Goal: Information Seeking & Learning: Learn about a topic

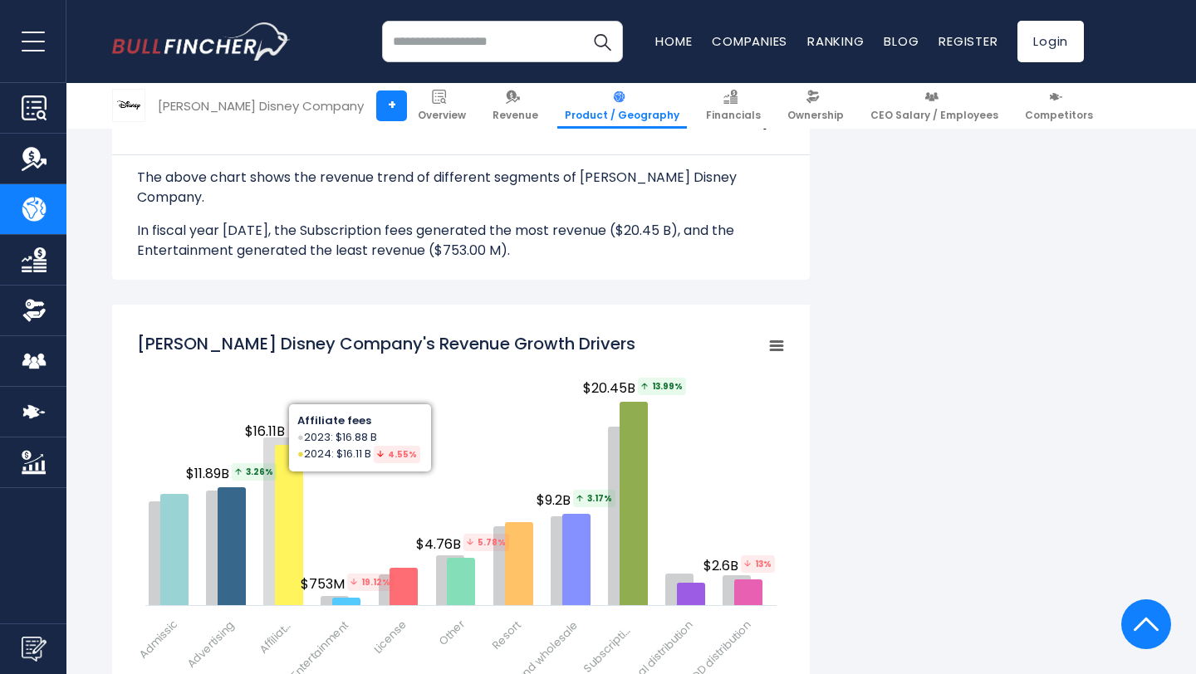
scroll to position [2105, 0]
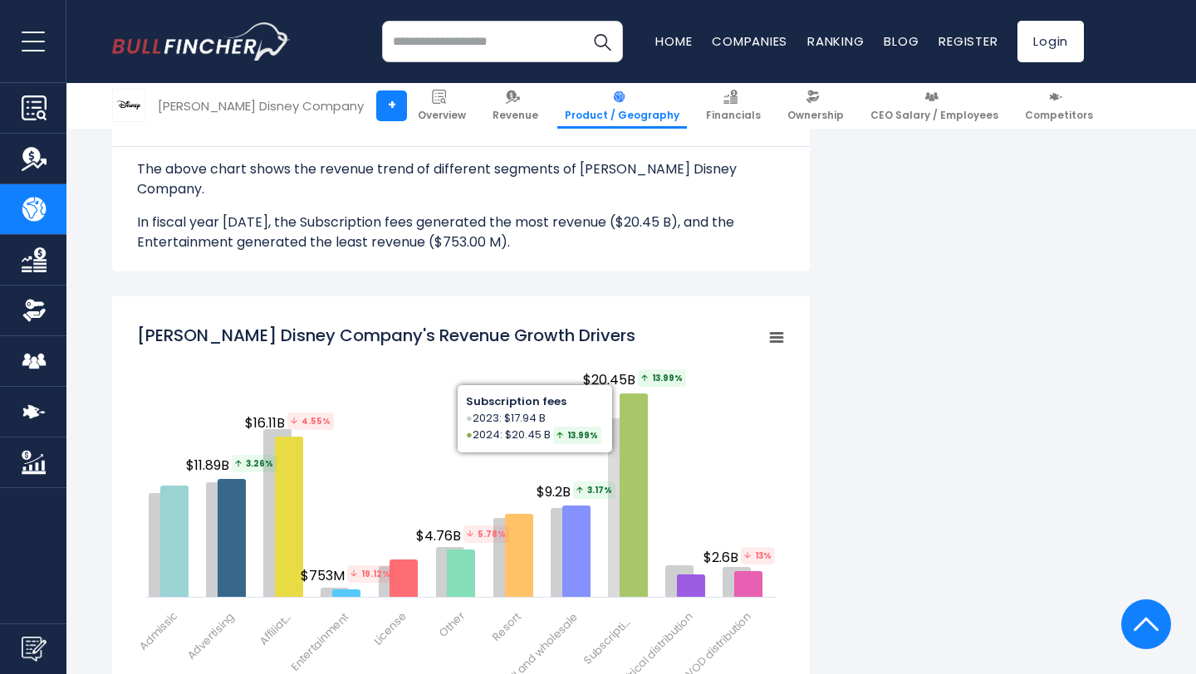
click at [623, 414] on icon "Walt Disney Company's Revenue Growth Drivers" at bounding box center [634, 495] width 28 height 203
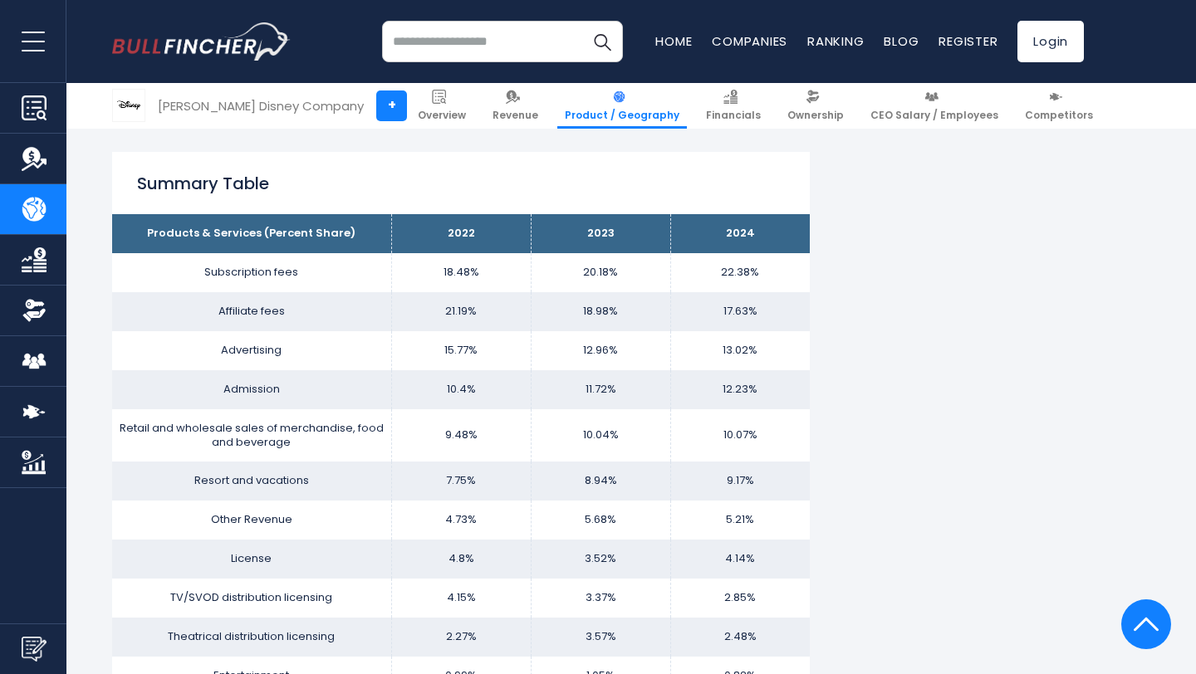
scroll to position [1008, 0]
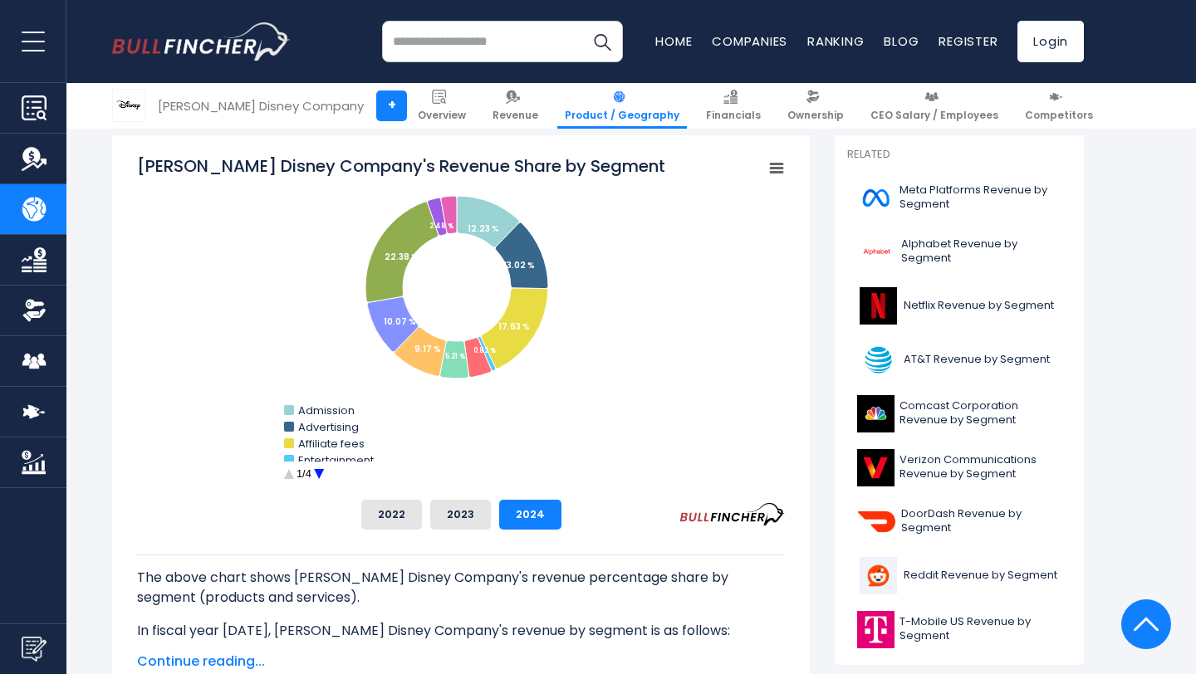
scroll to position [436, 0]
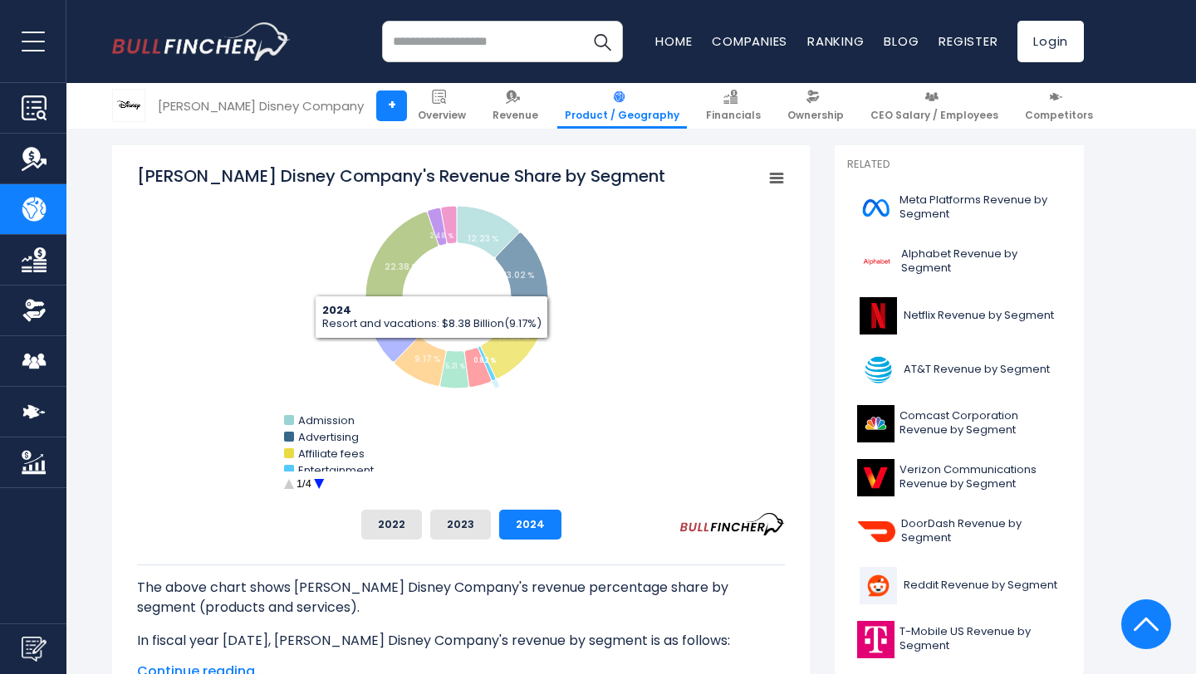
click at [323, 478] on circle "Walt Disney Company's Revenue Share by Segment" at bounding box center [319, 485] width 26 height 26
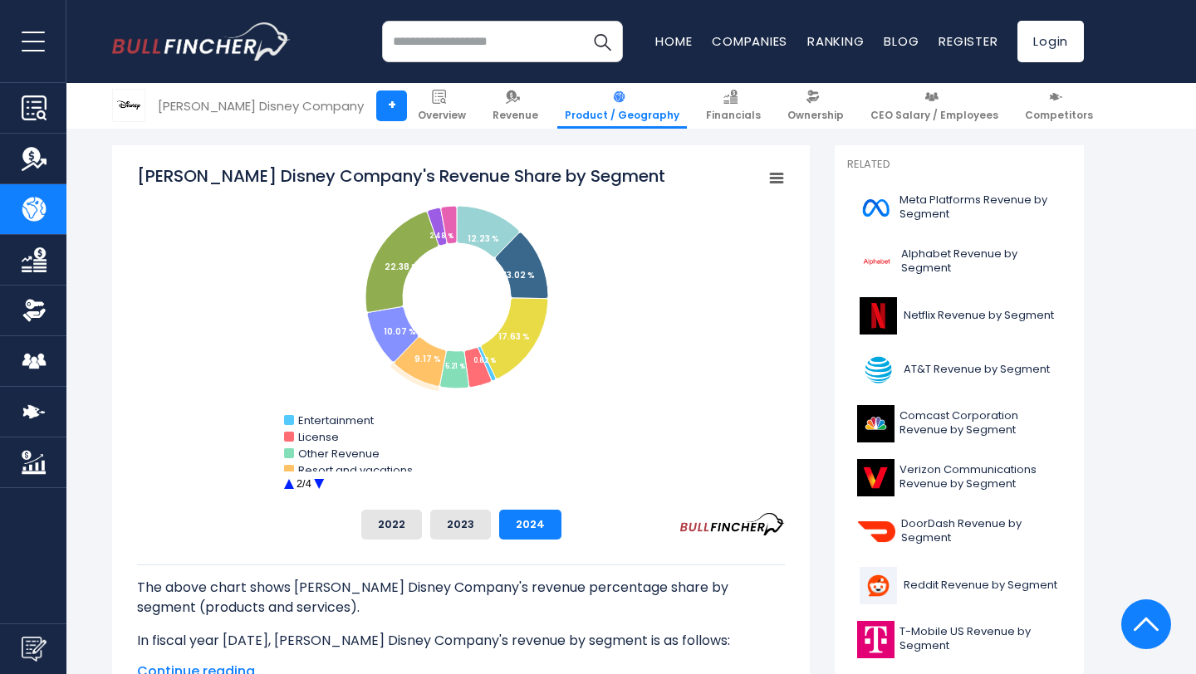
click at [295, 483] on circle "Walt Disney Company's Revenue Share by Segment" at bounding box center [289, 485] width 26 height 26
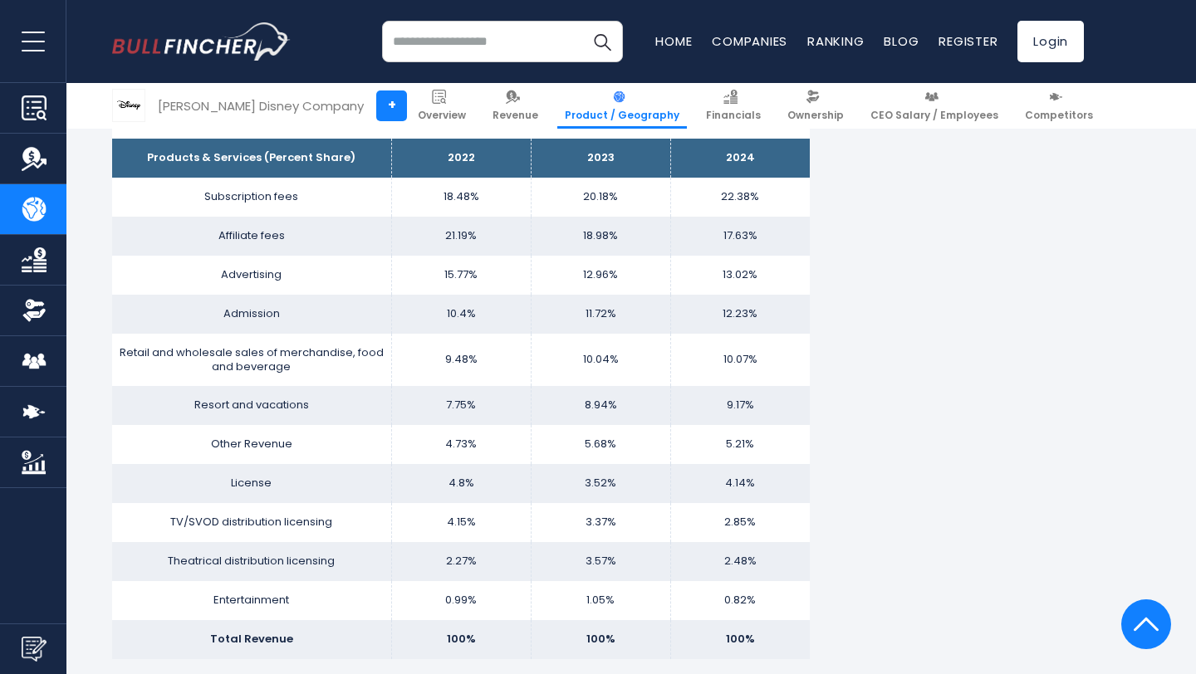
scroll to position [1087, 0]
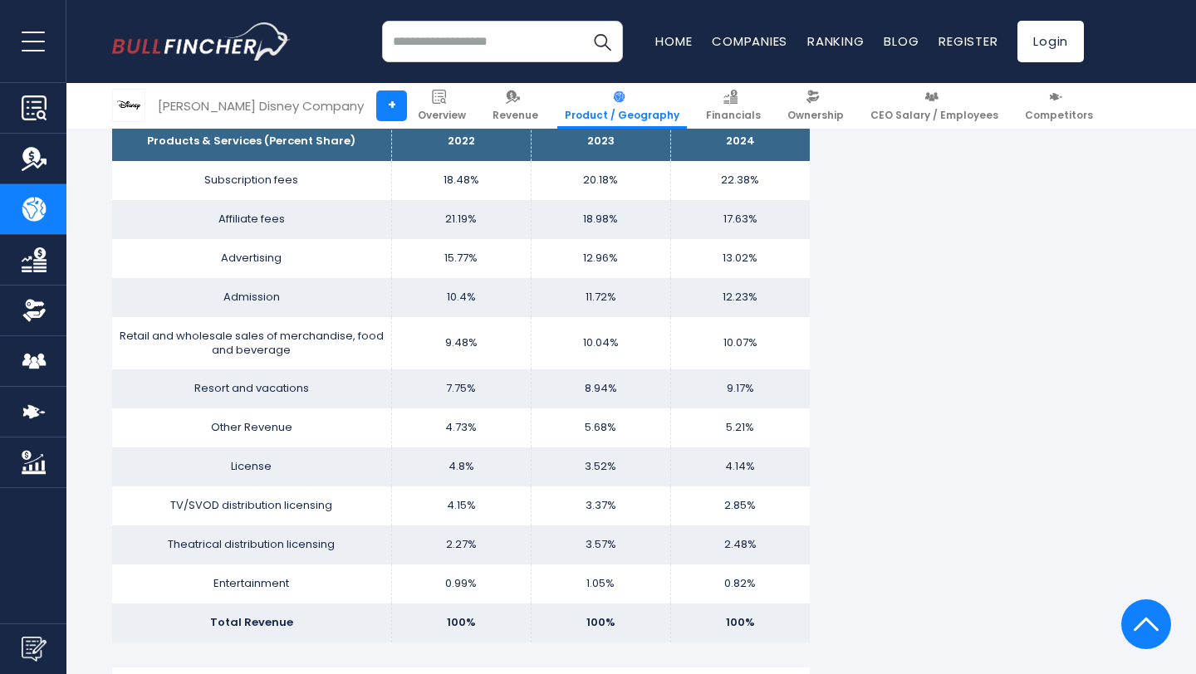
scroll to position [1097, 0]
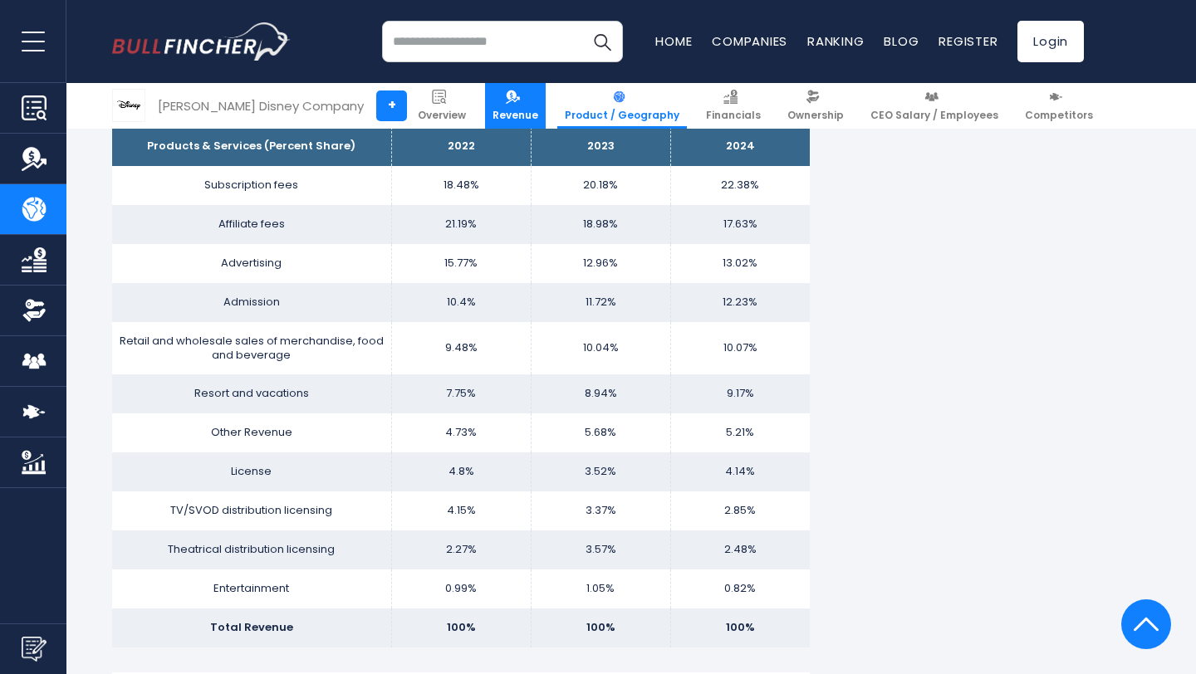
click at [511, 114] on span "Revenue" at bounding box center [515, 115] width 46 height 13
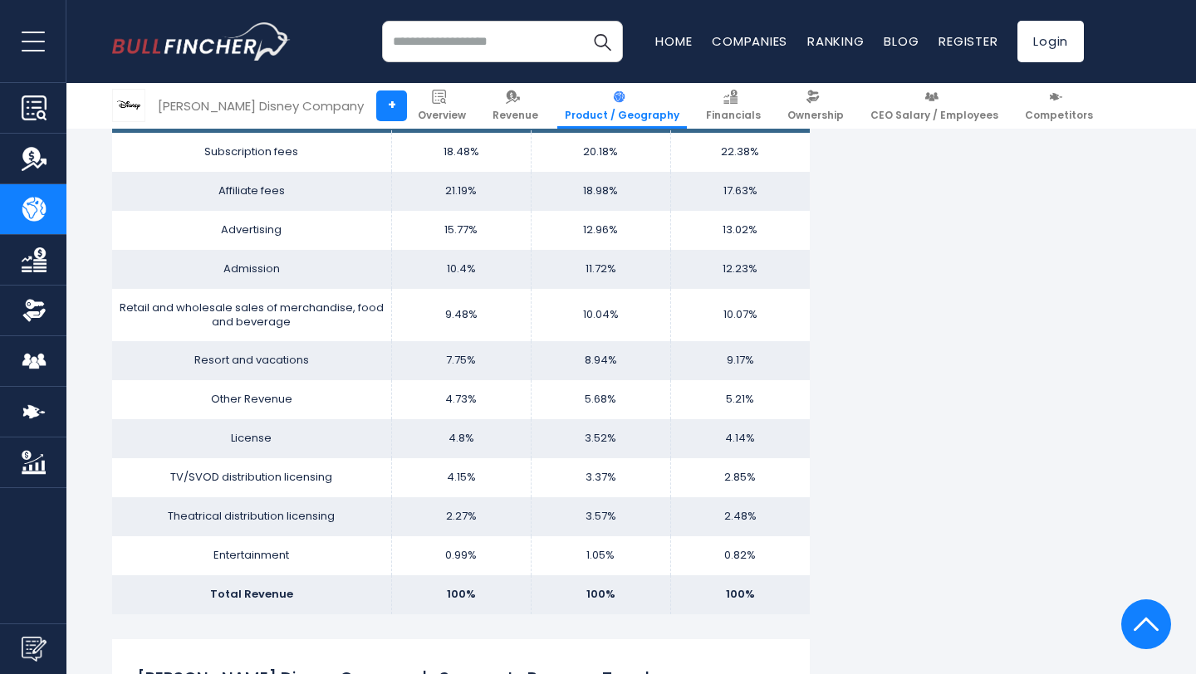
scroll to position [1133, 0]
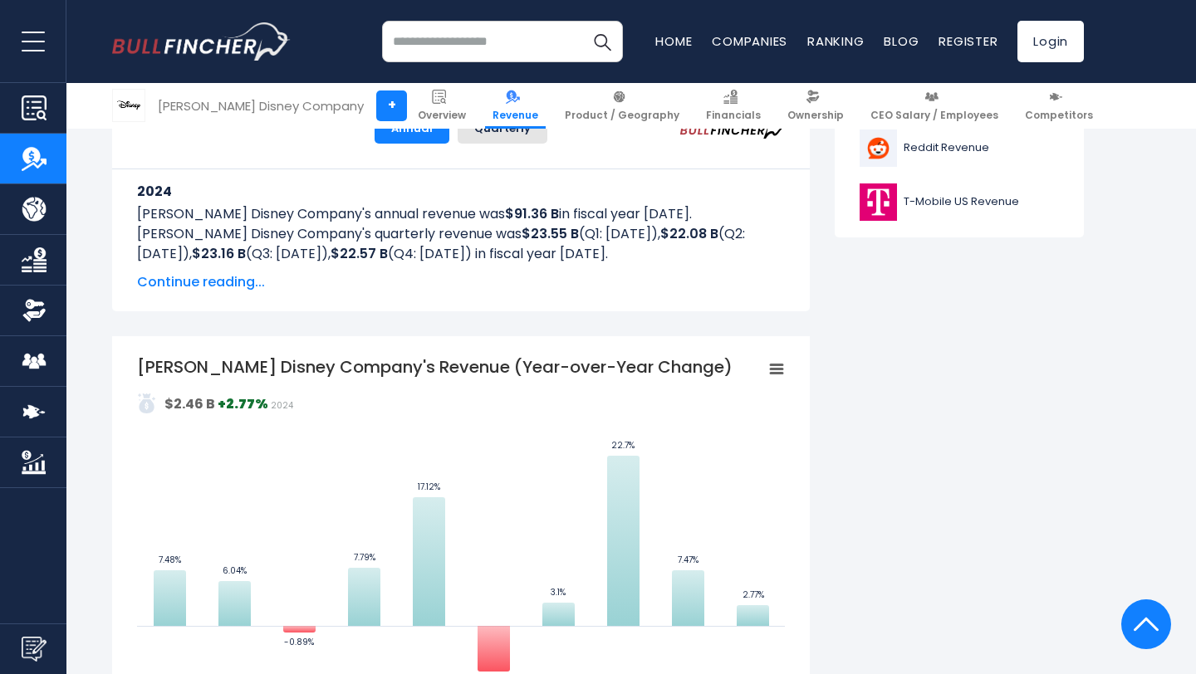
scroll to position [844, 0]
